Goal: Task Accomplishment & Management: Use online tool/utility

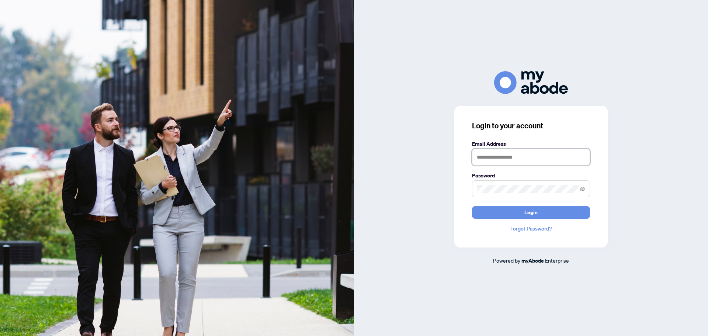
click at [505, 160] on input "text" at bounding box center [531, 157] width 118 height 17
type input "**********"
click at [472, 206] on button "Login" at bounding box center [531, 212] width 118 height 13
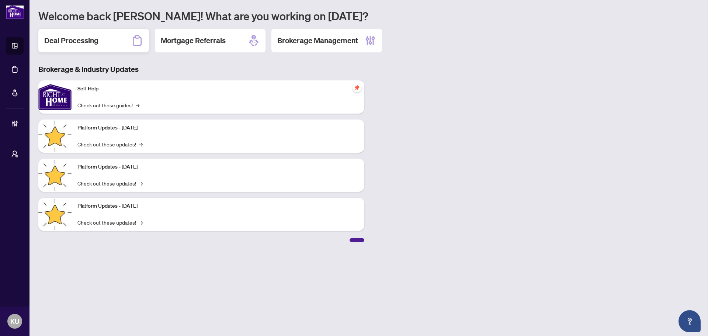
click at [56, 31] on div "Deal Processing" at bounding box center [93, 41] width 111 height 24
